Goal: Transaction & Acquisition: Purchase product/service

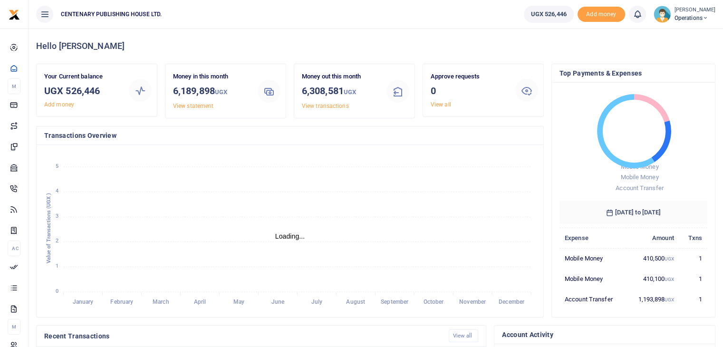
scroll to position [8, 8]
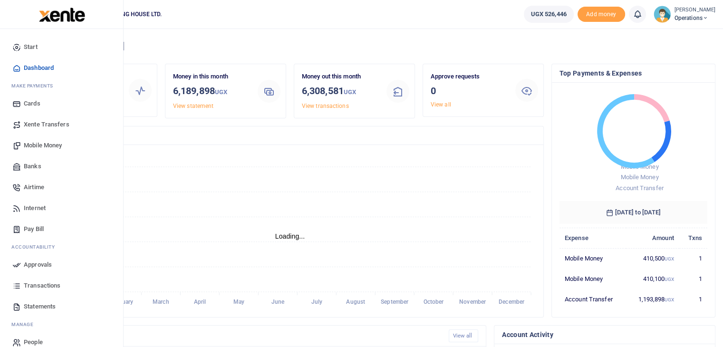
click at [41, 143] on span "Mobile Money" at bounding box center [43, 146] width 38 height 10
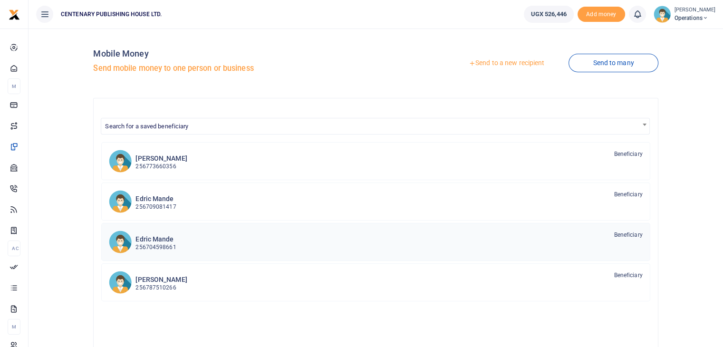
click at [159, 238] on h6 "Edric Mande" at bounding box center [156, 239] width 40 height 8
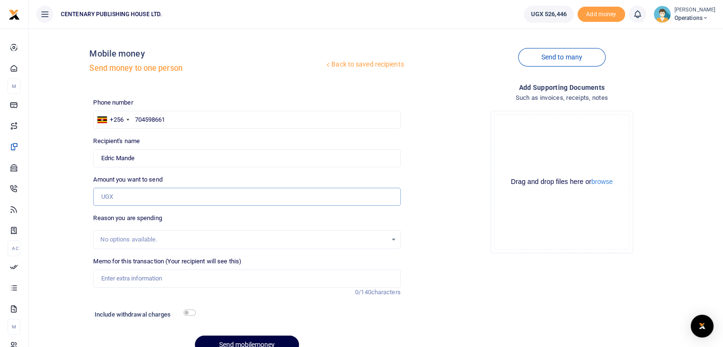
click at [192, 198] on input "Amount you want to send" at bounding box center [246, 197] width 307 height 18
type input "300,000"
click at [124, 278] on input "Memo for this transaction (Your recipient will see this)" at bounding box center [246, 279] width 307 height 18
type input "Purchase pallets for stores"
click at [189, 315] on input "checkbox" at bounding box center [190, 313] width 12 height 6
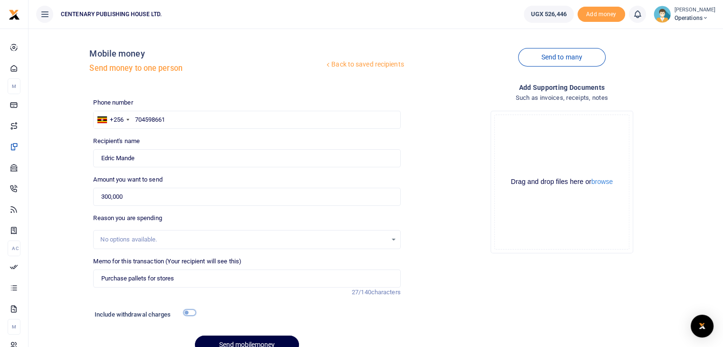
checkbox input "true"
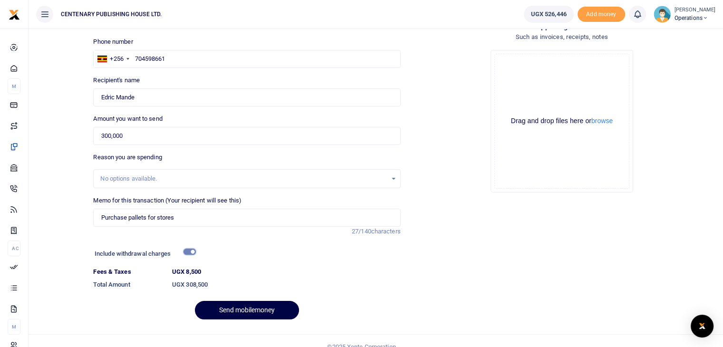
scroll to position [73, 0]
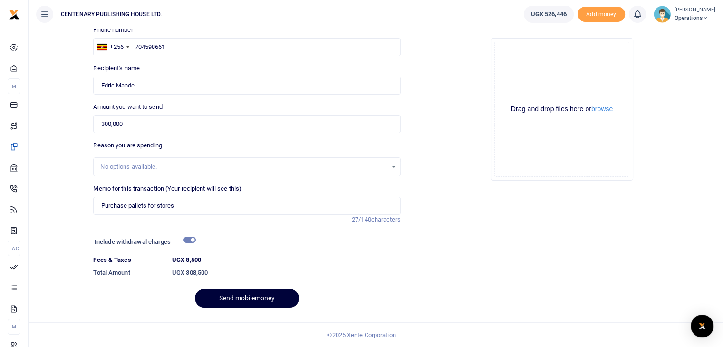
click at [251, 295] on button "Send mobilemoney" at bounding box center [247, 298] width 104 height 19
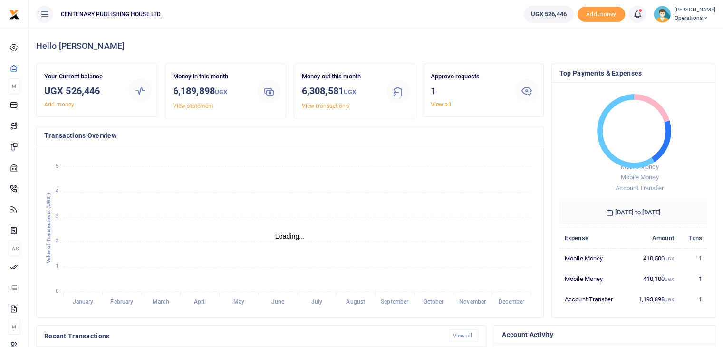
scroll to position [8, 8]
click at [684, 19] on span "Operations" at bounding box center [695, 18] width 41 height 9
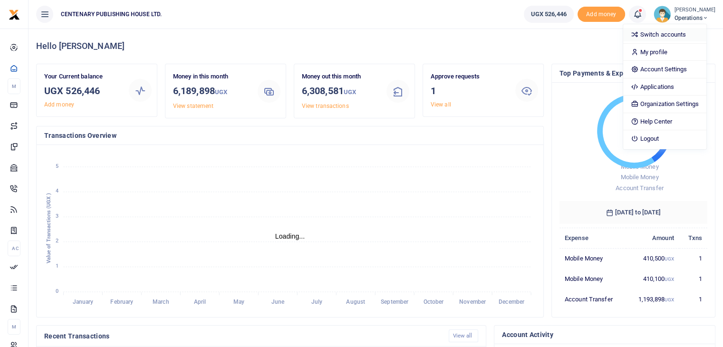
click at [662, 36] on link "Switch accounts" at bounding box center [665, 34] width 83 height 13
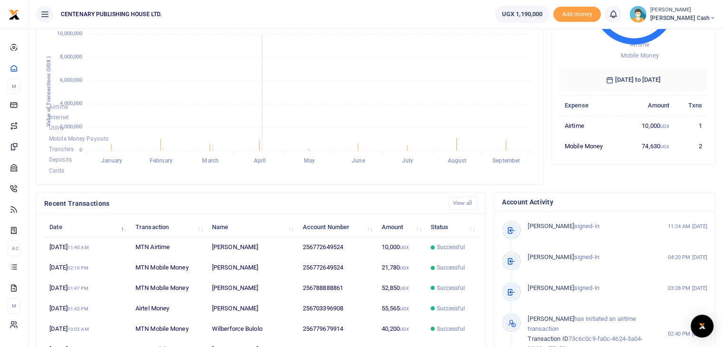
scroll to position [133, 0]
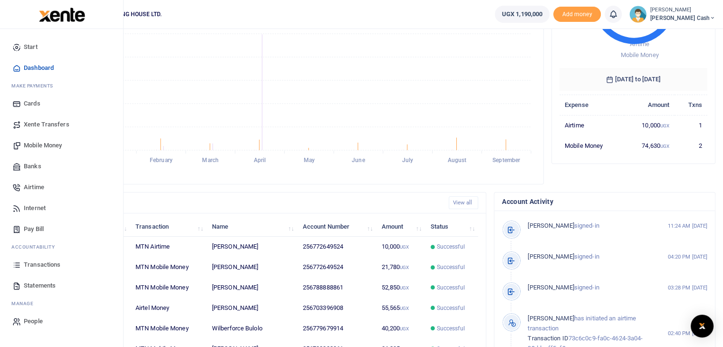
click at [35, 142] on span "Mobile Money" at bounding box center [43, 146] width 38 height 10
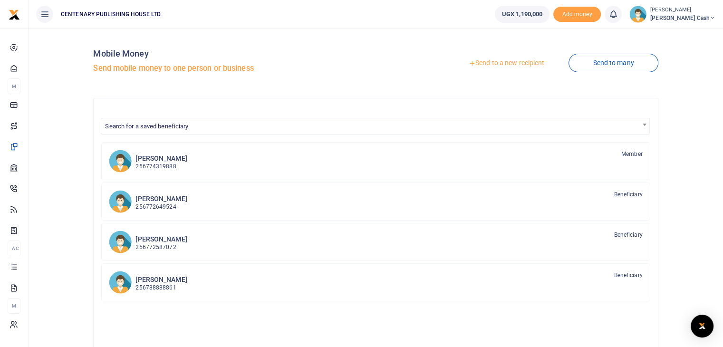
click at [505, 63] on link "Send to a new recipient" at bounding box center [507, 63] width 124 height 17
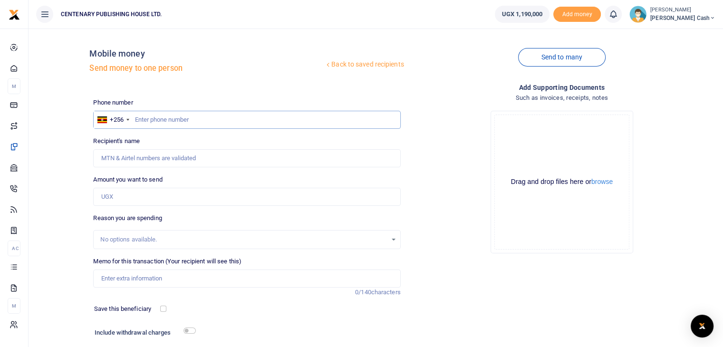
click at [154, 118] on input "text" at bounding box center [246, 120] width 307 height 18
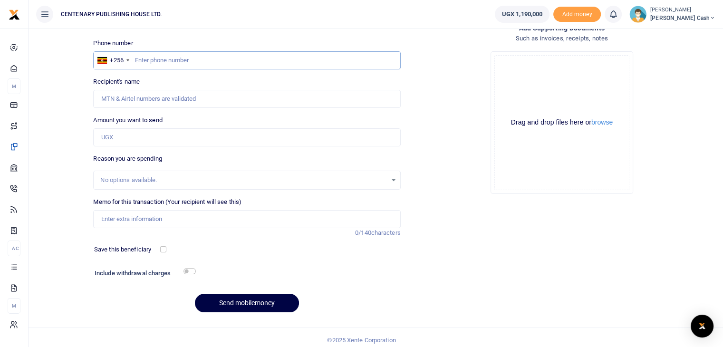
scroll to position [65, 0]
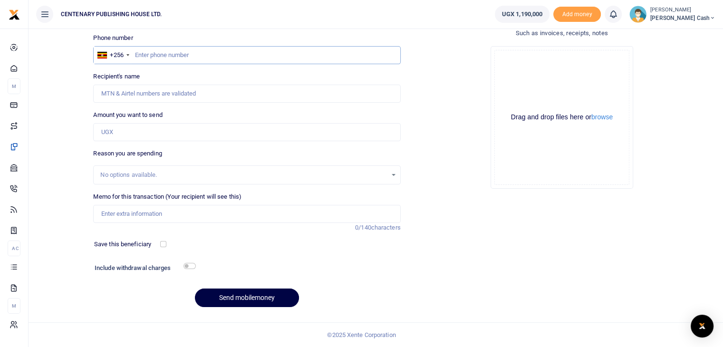
click at [139, 51] on input "text" at bounding box center [246, 55] width 307 height 18
type input "703396908"
type input "Peninah Nankya"
type input "703396908"
click at [151, 130] on input "Amount you want to send" at bounding box center [246, 132] width 307 height 18
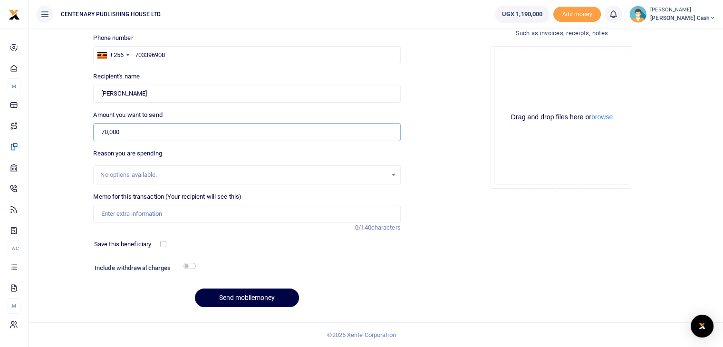
type input "70,000"
click at [120, 214] on input "Memo for this transaction (Your recipient will see this)" at bounding box center [246, 214] width 307 height 18
type input "Generator and car fuel"
click at [162, 244] on input "checkbox" at bounding box center [163, 244] width 6 height 6
checkbox input "true"
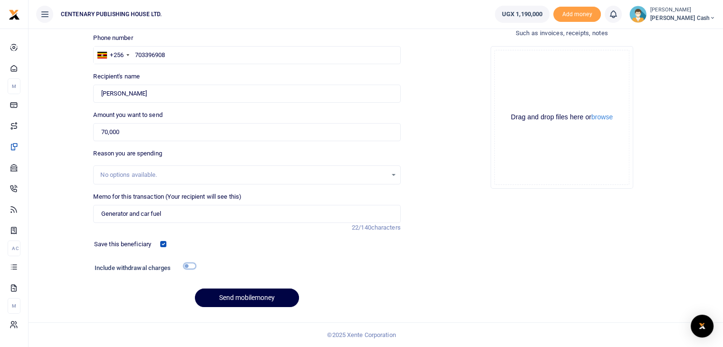
click at [188, 265] on input "checkbox" at bounding box center [190, 266] width 12 height 6
checkbox input "true"
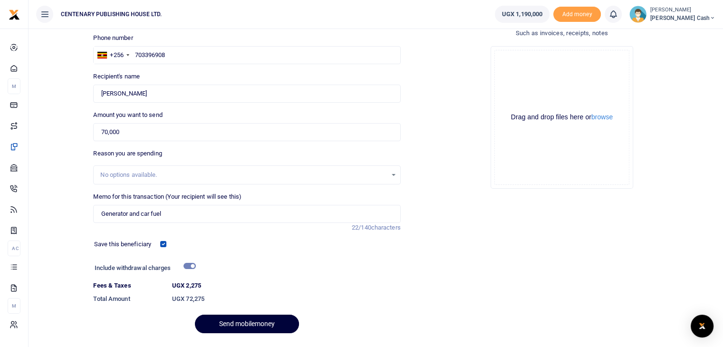
click at [257, 322] on button "Send mobilemoney" at bounding box center [247, 324] width 104 height 19
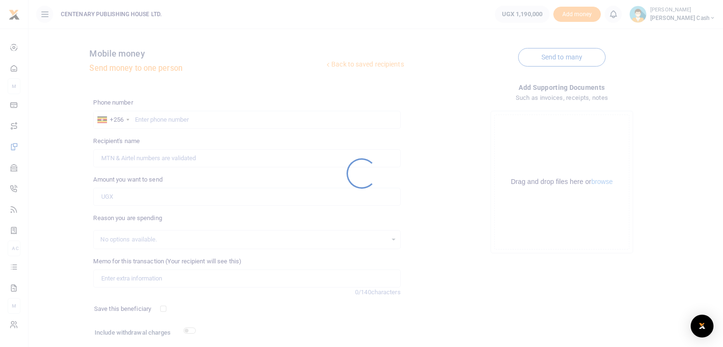
scroll to position [65, 0]
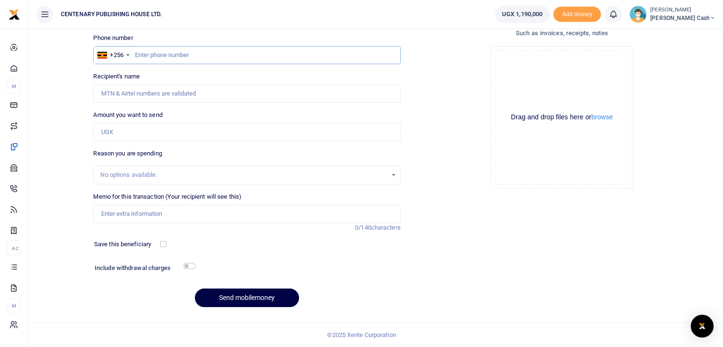
click at [156, 53] on input "text" at bounding box center [246, 55] width 307 height 18
type input "703396908"
type input "Peninah Nankya"
type input "703396908"
click at [146, 134] on input "Amount you want to send" at bounding box center [246, 132] width 307 height 18
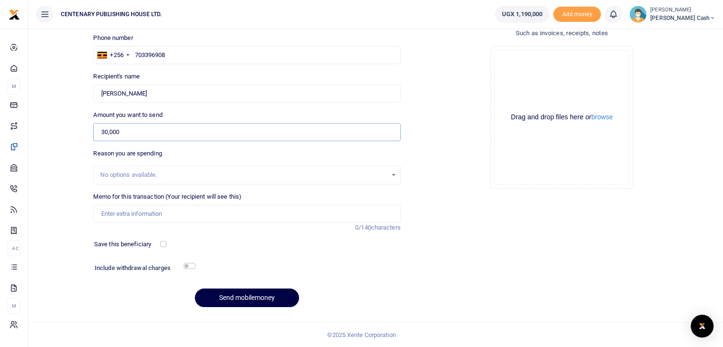
type input "30,000"
click at [138, 214] on input "Memo for this transaction (Your recipient will see this)" at bounding box center [246, 214] width 307 height 18
click at [252, 217] on input "Newspapers and transport charges to province and taxipark" at bounding box center [246, 214] width 307 height 18
type input "Newspapers and transport charges to province and taxi park"
click at [166, 247] on div at bounding box center [191, 245] width 50 height 10
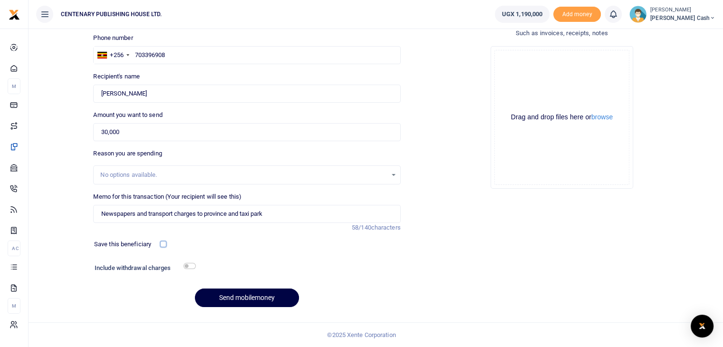
click at [164, 244] on input "checkbox" at bounding box center [163, 244] width 6 height 6
checkbox input "true"
click at [188, 267] on input "checkbox" at bounding box center [190, 266] width 12 height 6
checkbox input "true"
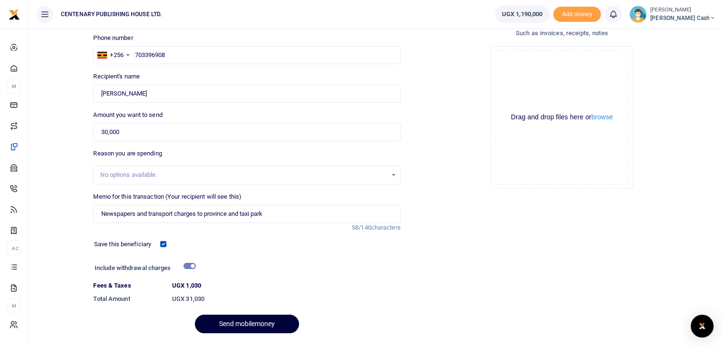
click at [251, 326] on button "Send mobilemoney" at bounding box center [247, 324] width 104 height 19
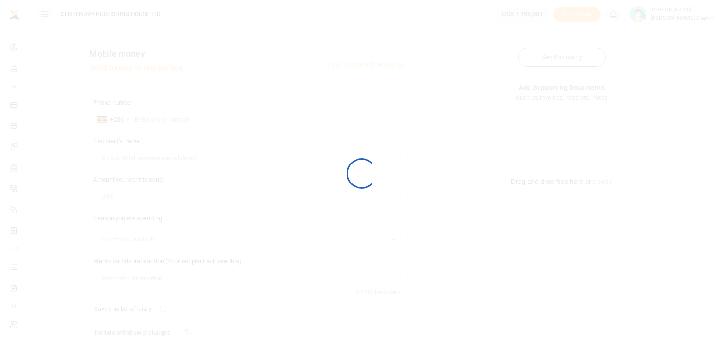
scroll to position [65, 0]
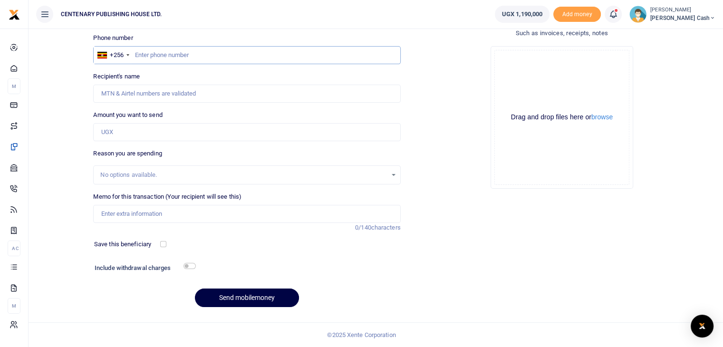
click at [135, 58] on input "text" at bounding box center [246, 55] width 307 height 18
type input "788685006"
type input "[PERSON_NAME]"
type input "788685006"
click at [138, 134] on input "Amount you want to send" at bounding box center [246, 132] width 307 height 18
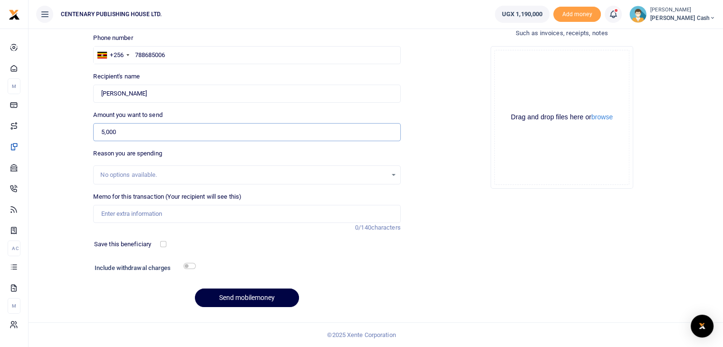
type input "5,000"
click at [122, 209] on input "Memo for this transaction (Your recipient will see this)" at bounding box center [246, 214] width 307 height 18
type input "Transport to S and L Advocates"
click at [162, 244] on input "checkbox" at bounding box center [163, 244] width 6 height 6
checkbox input "true"
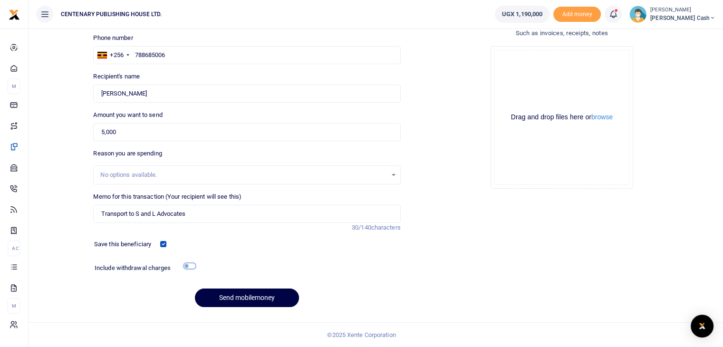
click at [190, 263] on input "checkbox" at bounding box center [190, 266] width 12 height 6
checkbox input "true"
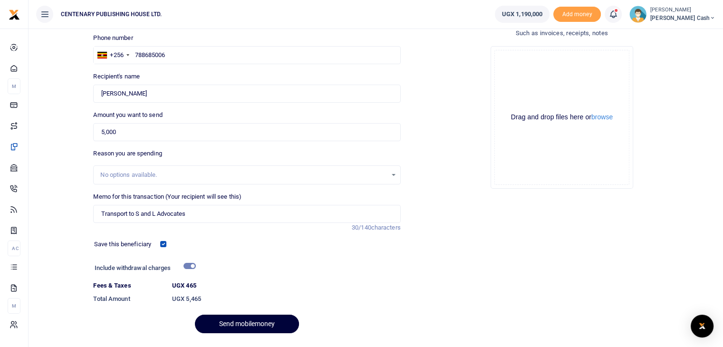
click at [256, 323] on button "Send mobilemoney" at bounding box center [247, 324] width 104 height 19
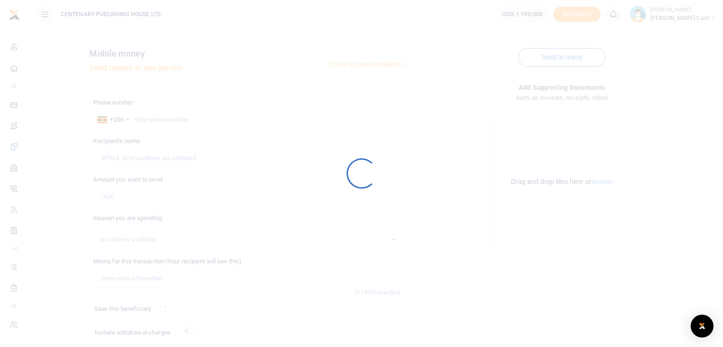
scroll to position [65, 0]
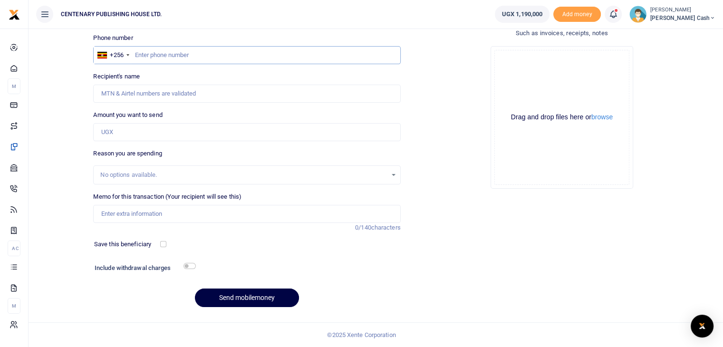
click at [140, 55] on input "text" at bounding box center [246, 55] width 307 height 18
type input "703396908"
type input "[PERSON_NAME]"
type input "703396908"
click at [146, 130] on input "Amount you want to send" at bounding box center [246, 132] width 307 height 18
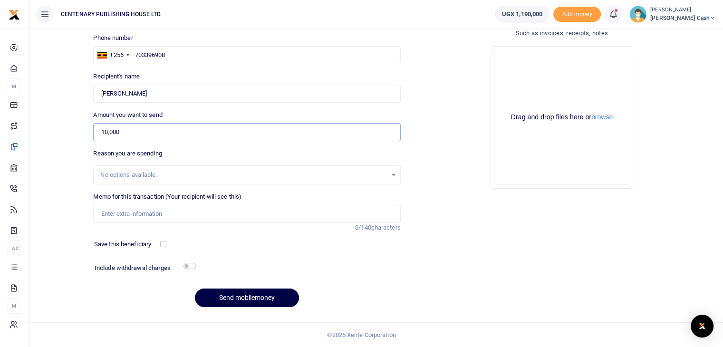
type input "10,000"
click at [215, 59] on input "703396908" at bounding box center [246, 55] width 307 height 18
type input "7"
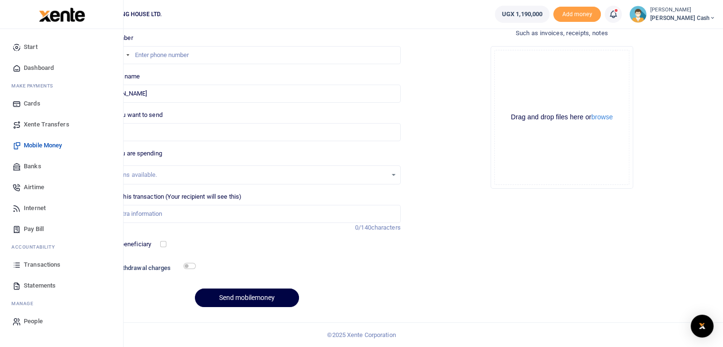
click at [32, 188] on span "Airtime" at bounding box center [34, 188] width 20 height 10
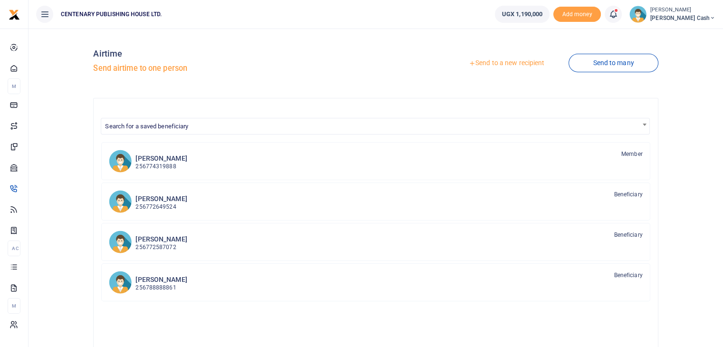
click at [298, 128] on span "Search for a saved beneficiary" at bounding box center [375, 125] width 548 height 15
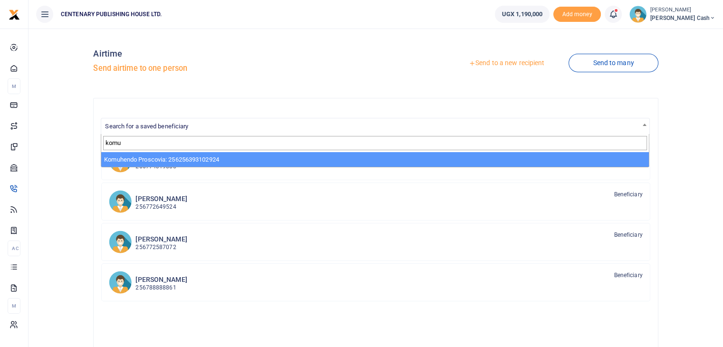
type input "komu"
select select "3480"
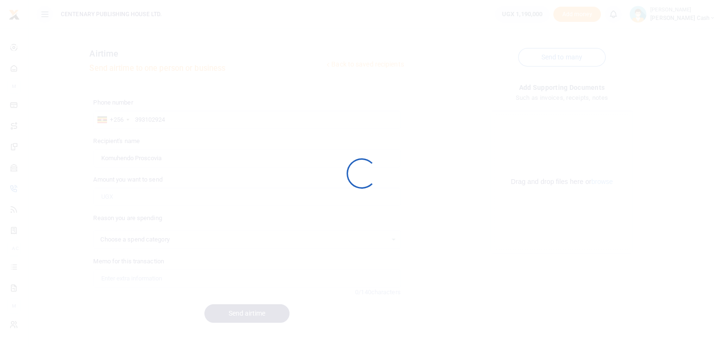
select select
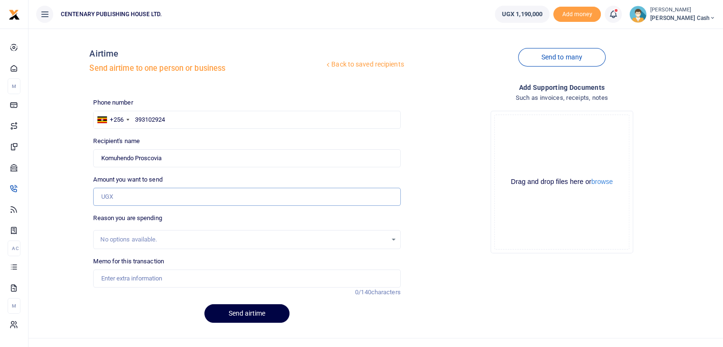
click at [140, 193] on input "Amount you want to send" at bounding box center [246, 197] width 307 height 18
type input "10,000"
click at [128, 274] on input "Memo for this transaction" at bounding box center [246, 279] width 307 height 18
type input "Airtime for office line"
click at [247, 309] on button "Send airtime" at bounding box center [247, 313] width 85 height 19
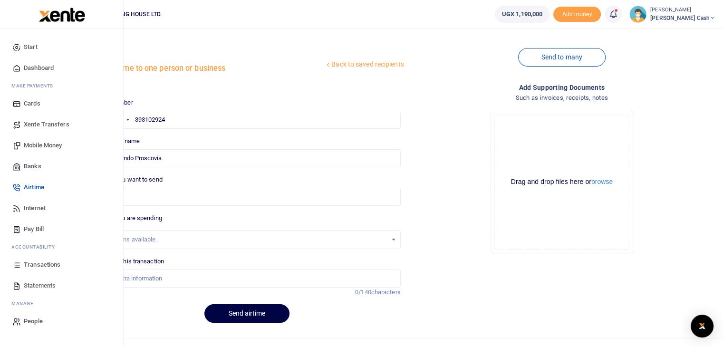
click at [52, 144] on span "Mobile Money" at bounding box center [43, 146] width 38 height 10
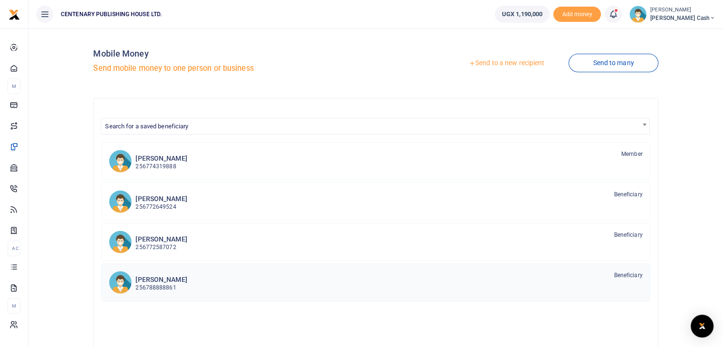
click at [185, 282] on h6 "[PERSON_NAME]" at bounding box center [161, 280] width 51 height 8
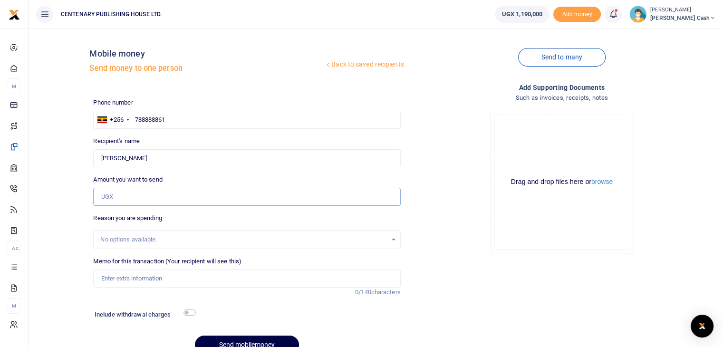
click at [144, 200] on input "Amount you want to send" at bounding box center [246, 197] width 307 height 18
type input "70,000"
click at [147, 274] on input "Memo for this transaction (Your recipient will see this)" at bounding box center [246, 279] width 307 height 18
type input "purchase car jumper cables"
click at [188, 314] on input "checkbox" at bounding box center [190, 313] width 12 height 6
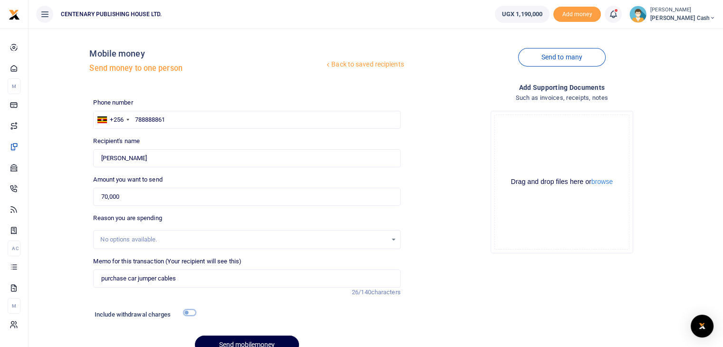
checkbox input "true"
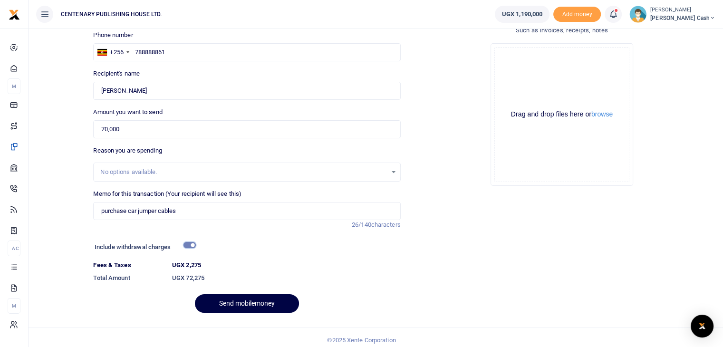
scroll to position [73, 0]
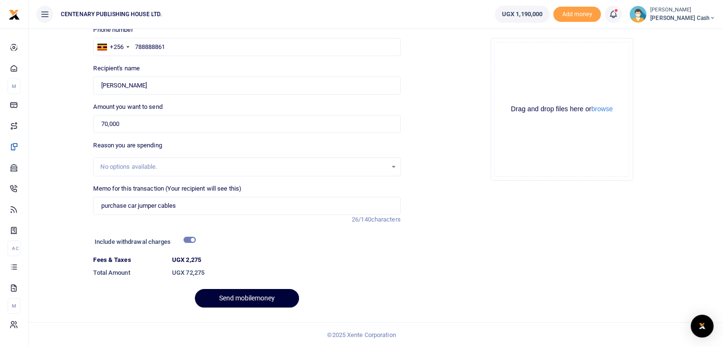
click at [238, 295] on button "Send mobilemoney" at bounding box center [247, 298] width 104 height 19
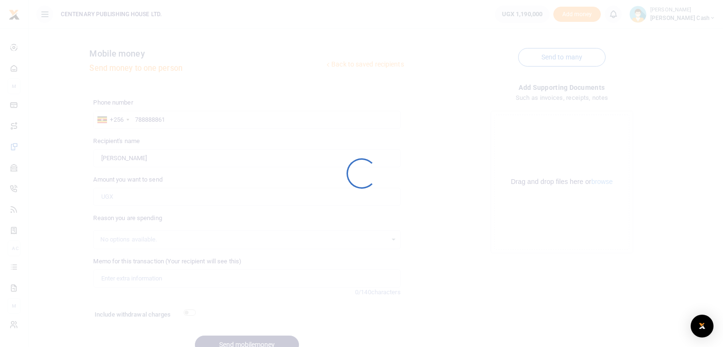
scroll to position [47, 0]
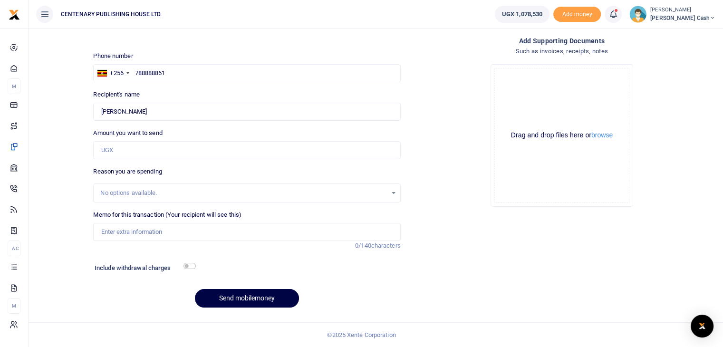
click at [618, 14] on span at bounding box center [618, 14] width 0 height 0
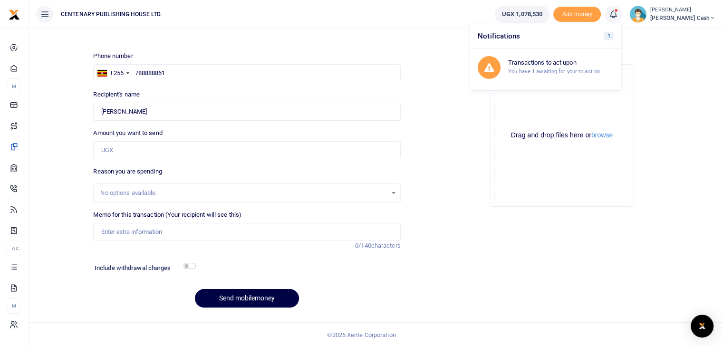
click at [483, 46] on h4 "Such as invoices, receipts, notes" at bounding box center [562, 51] width 307 height 10
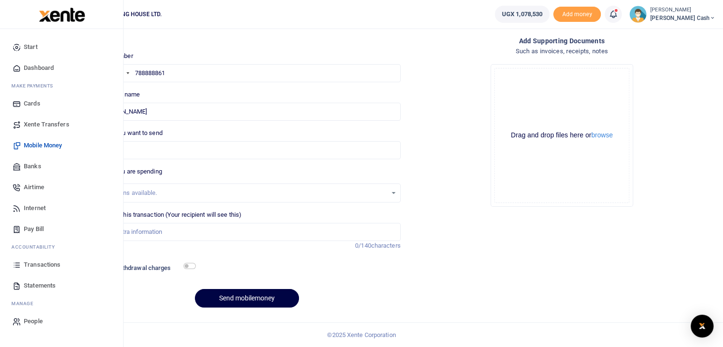
click at [36, 66] on span "Dashboard" at bounding box center [39, 68] width 30 height 10
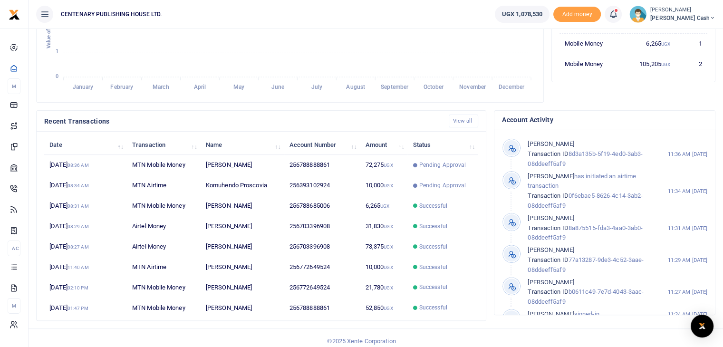
scroll to position [219, 0]
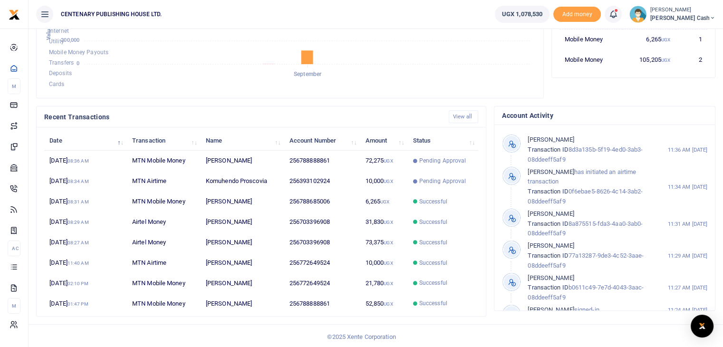
click at [698, 20] on span "[PERSON_NAME] Cash" at bounding box center [683, 18] width 65 height 9
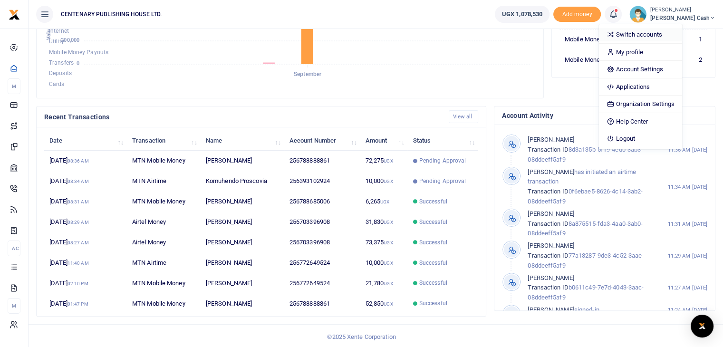
click at [670, 33] on link "Switch accounts" at bounding box center [640, 34] width 83 height 13
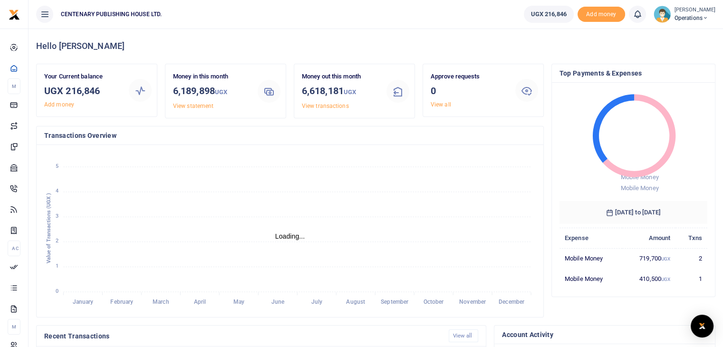
scroll to position [8, 8]
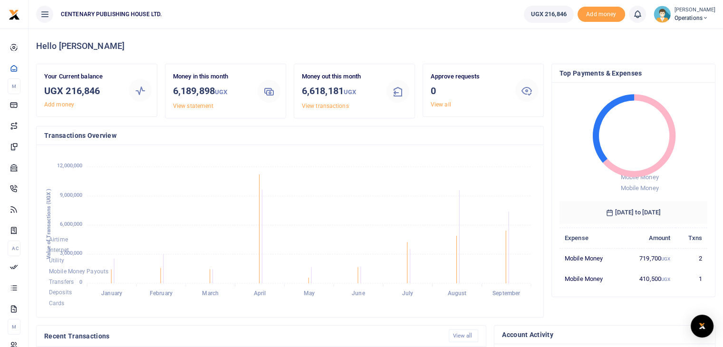
click at [702, 11] on small "[PERSON_NAME]" at bounding box center [695, 10] width 41 height 8
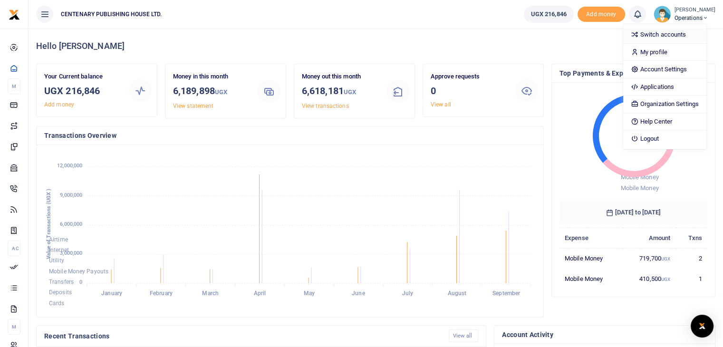
click at [669, 35] on link "Switch accounts" at bounding box center [665, 34] width 83 height 13
